Goal: Task Accomplishment & Management: Complete application form

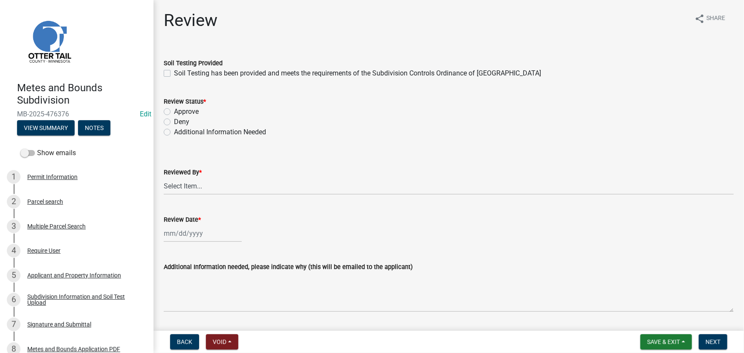
click at [203, 75] on label "Soil Testing has been provided and meets the requirements of the Subdivision Co…" at bounding box center [357, 73] width 367 height 10
click at [180, 74] on input "Soil Testing has been provided and meets the requirements of the Subdivision Co…" at bounding box center [177, 71] width 6 height 6
checkbox input "true"
click at [181, 114] on label "Approve" at bounding box center [186, 112] width 25 height 10
click at [180, 112] on input "Approve" at bounding box center [177, 110] width 6 height 6
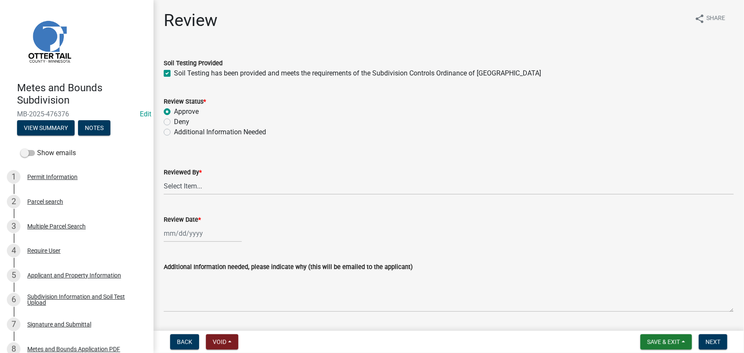
radio input "true"
click at [199, 184] on select "Select Item... [PERSON_NAME] [PERSON_NAME] [PERSON_NAME] [PERSON_NAME] [PERSON_…" at bounding box center [449, 185] width 570 height 17
click at [164, 177] on select "Select Item... [PERSON_NAME] [PERSON_NAME] [PERSON_NAME] [PERSON_NAME] [PERSON_…" at bounding box center [449, 185] width 570 height 17
select select "2c545579-1fdf-4a91-a70a-71459d38fef0"
click at [187, 234] on div at bounding box center [203, 233] width 78 height 17
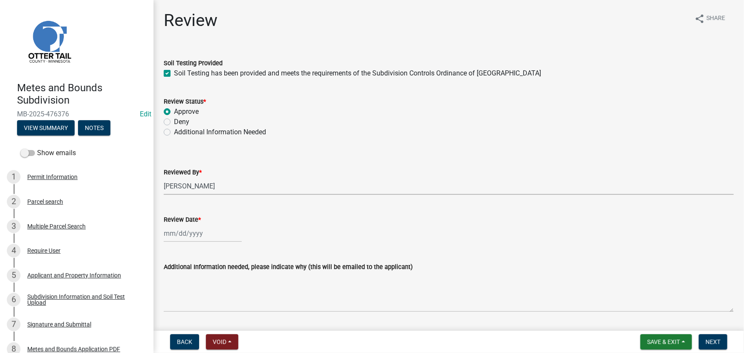
select select "9"
select select "2025"
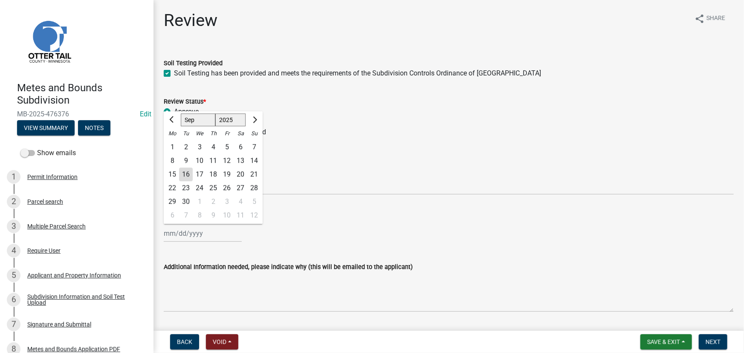
click at [189, 175] on div "16" at bounding box center [186, 175] width 14 height 14
type input "[DATE]"
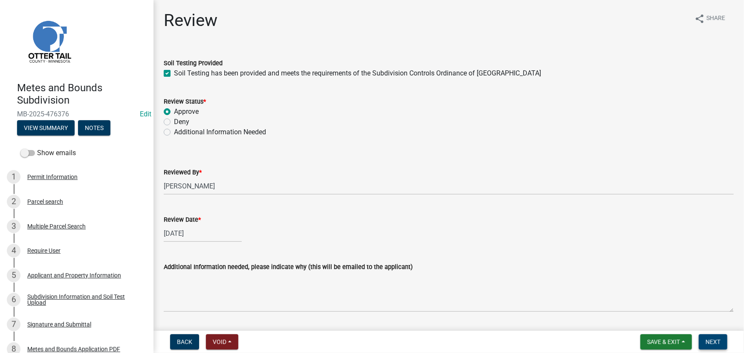
click at [727, 342] on button "Next" at bounding box center [713, 341] width 29 height 15
